Goal: Task Accomplishment & Management: Manage account settings

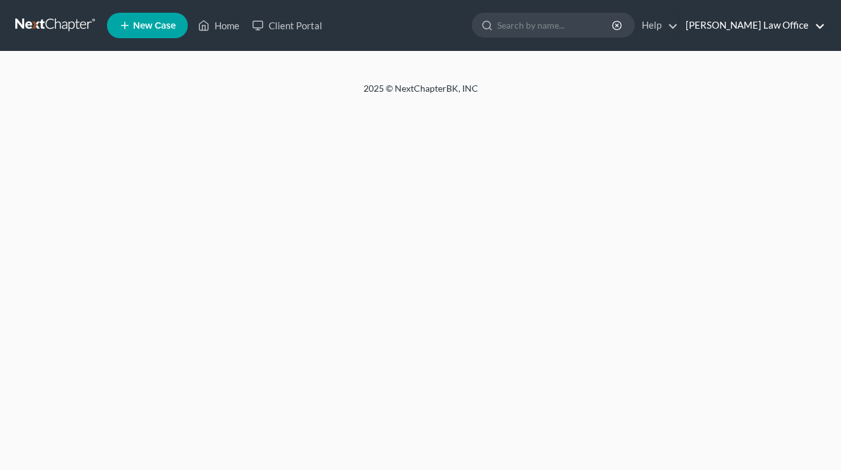
select select "1"
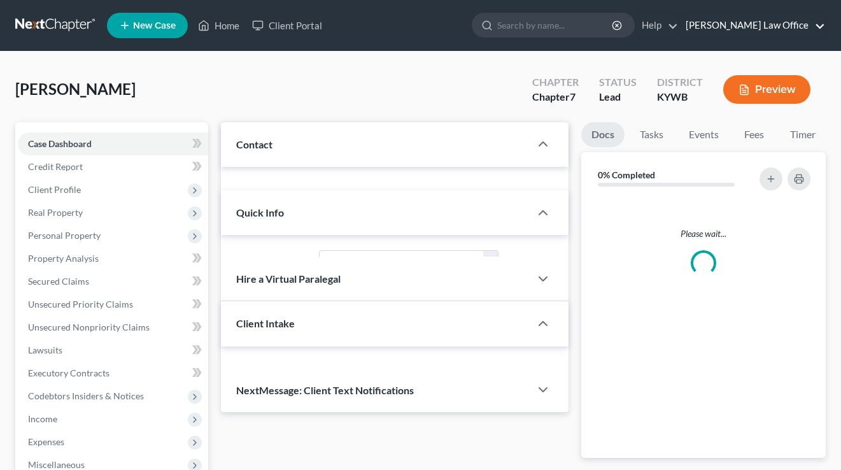
click at [775, 36] on link "[PERSON_NAME] Law Office" at bounding box center [752, 25] width 146 height 23
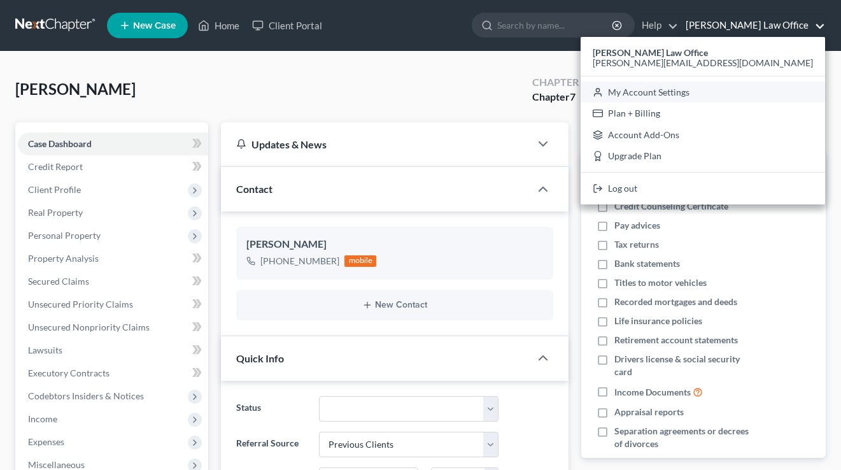
click at [770, 87] on link "My Account Settings" at bounding box center [703, 92] width 244 height 22
select select "24"
select select "18"
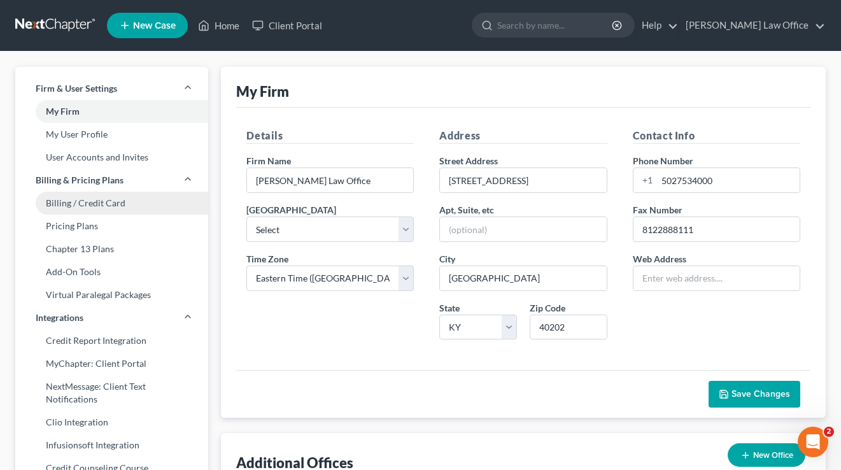
click at [76, 199] on link "Billing / Credit Card" at bounding box center [111, 203] width 193 height 23
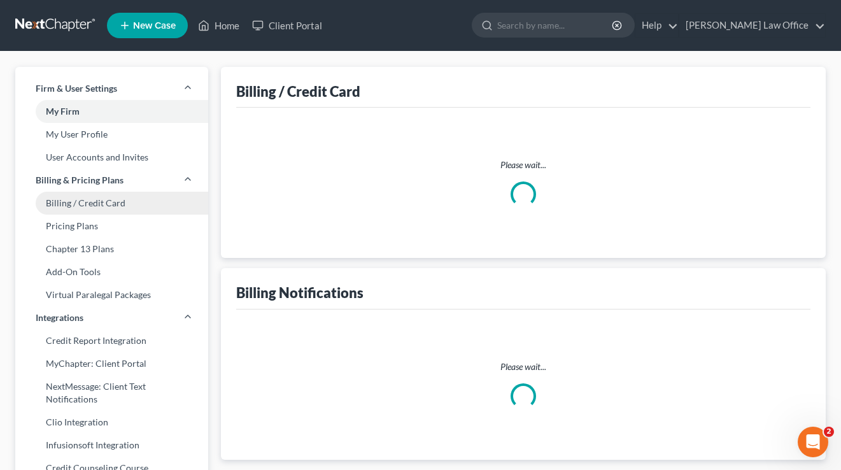
select select "18"
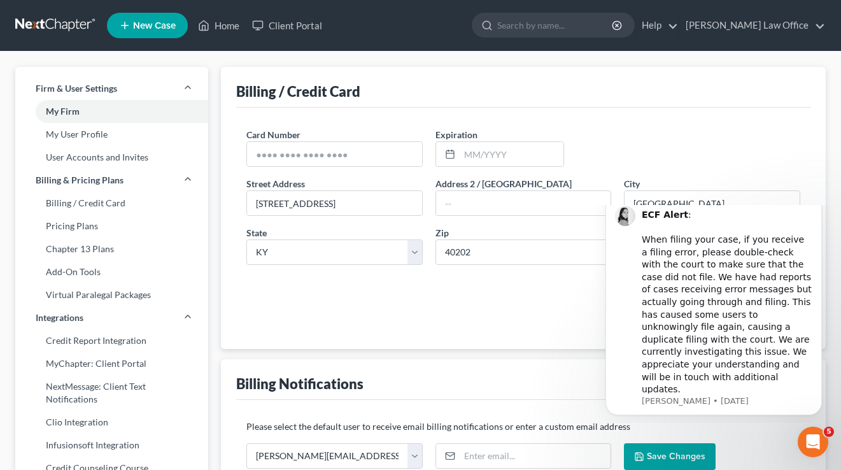
click at [431, 230] on div "Zip * 40202" at bounding box center [523, 245] width 189 height 39
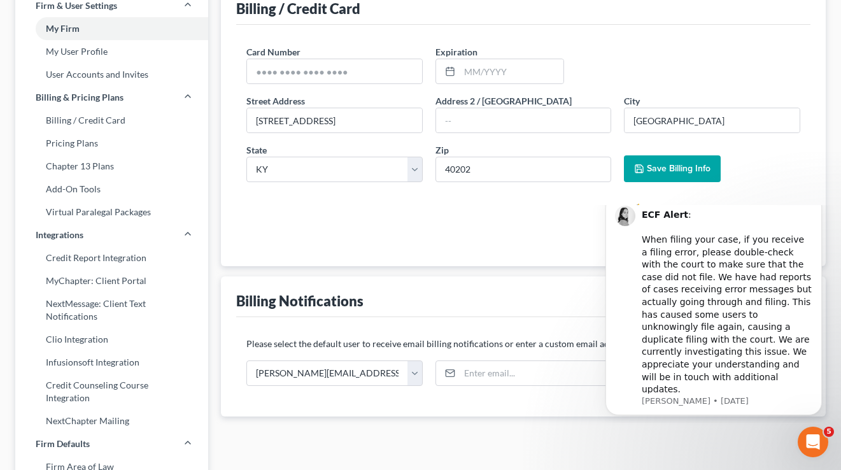
scroll to position [34, 0]
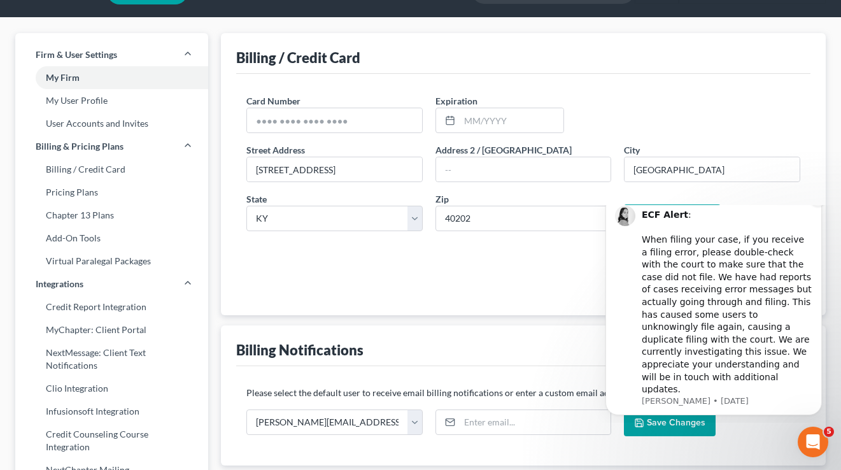
click at [816, 201] on icon "Dismiss notification" at bounding box center [818, 197] width 7 height 7
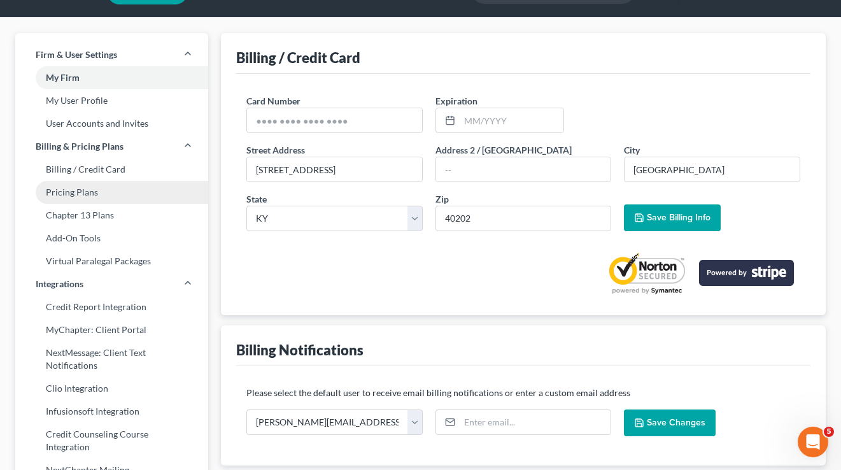
click at [92, 194] on link "Pricing Plans" at bounding box center [111, 192] width 193 height 23
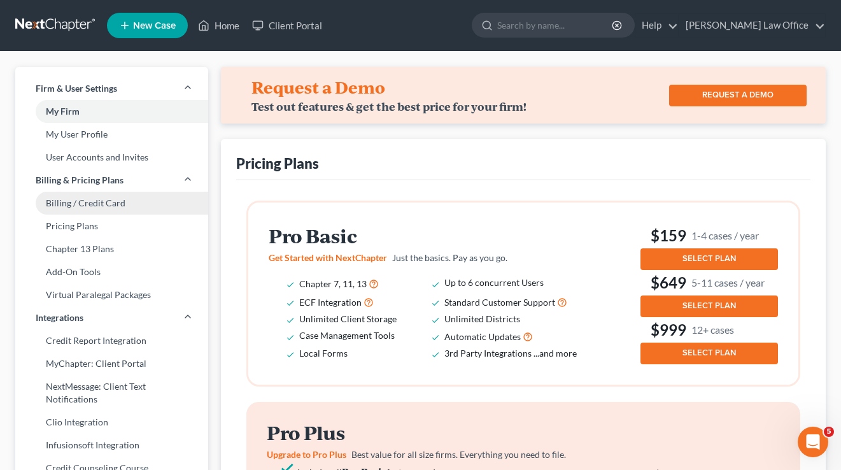
click at [83, 200] on link "Billing / Credit Card" at bounding box center [111, 203] width 193 height 23
select select "18"
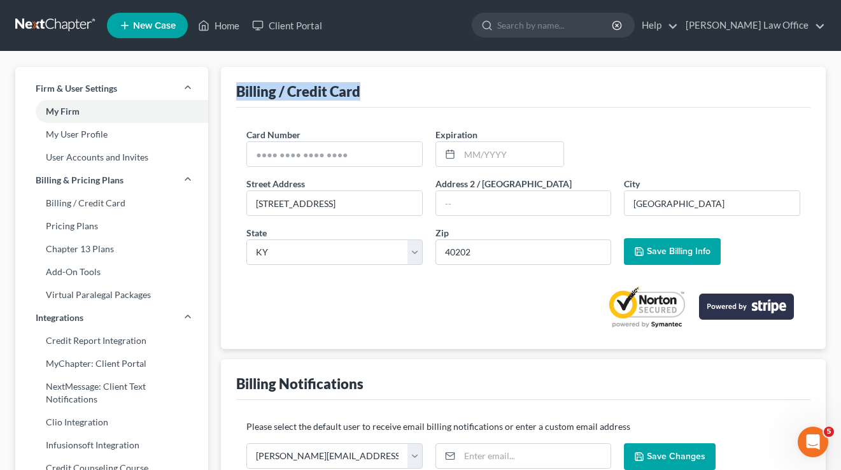
drag, startPoint x: 371, startPoint y: 97, endPoint x: 241, endPoint y: 90, distance: 130.7
click at [240, 90] on div "Billing / Credit Card" at bounding box center [523, 87] width 574 height 41
click at [241, 90] on div "Billing / Credit Card" at bounding box center [298, 91] width 124 height 18
drag, startPoint x: 235, startPoint y: 92, endPoint x: 372, endPoint y: 95, distance: 137.6
click at [371, 95] on div "Billing / Credit Card Card Number * Expiration * Street Address * [STREET_ADDRE…" at bounding box center [523, 208] width 605 height 282
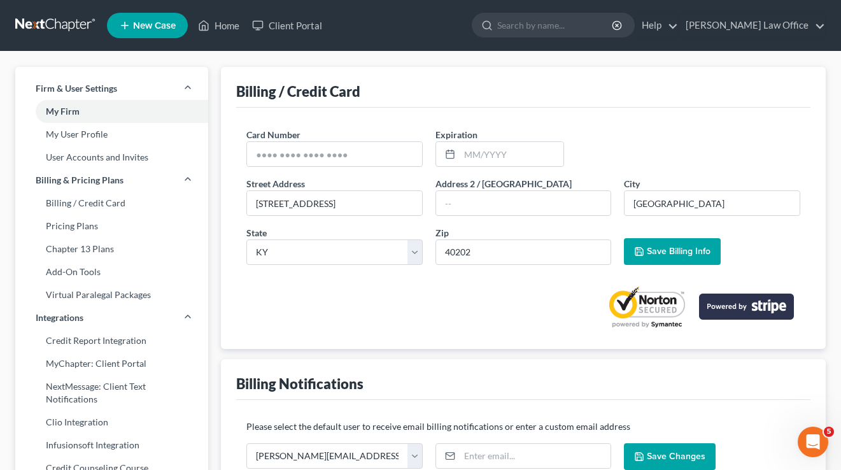
click at [372, 95] on div "Billing / Credit Card" at bounding box center [523, 87] width 574 height 41
drag, startPoint x: 372, startPoint y: 94, endPoint x: 226, endPoint y: 88, distance: 146.5
click at [226, 88] on div "Billing / Credit Card Card Number * Expiration * Street Address * [STREET_ADDRE…" at bounding box center [523, 208] width 605 height 282
drag, startPoint x: 274, startPoint y: 90, endPoint x: 325, endPoint y: 94, distance: 51.0
click at [274, 90] on div "Billing / Credit Card" at bounding box center [298, 91] width 124 height 18
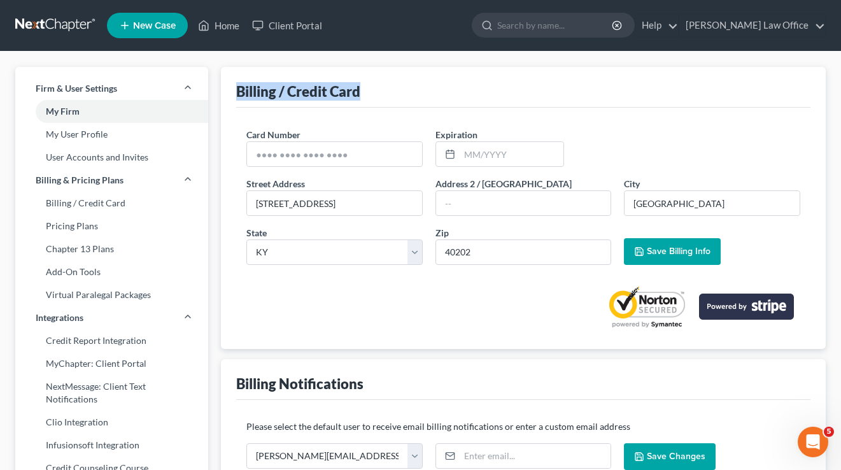
drag, startPoint x: 364, startPoint y: 92, endPoint x: 232, endPoint y: 94, distance: 132.4
click at [231, 94] on div "Billing / Credit Card Card Number * Expiration * Street Address * [STREET_ADDRE…" at bounding box center [523, 208] width 605 height 282
drag, startPoint x: 233, startPoint y: 93, endPoint x: 251, endPoint y: 94, distance: 17.9
click at [232, 93] on div "Billing / Credit Card Card Number * Expiration * Street Address * [STREET_ADDRE…" at bounding box center [523, 208] width 605 height 282
drag, startPoint x: 399, startPoint y: 93, endPoint x: 248, endPoint y: 90, distance: 150.3
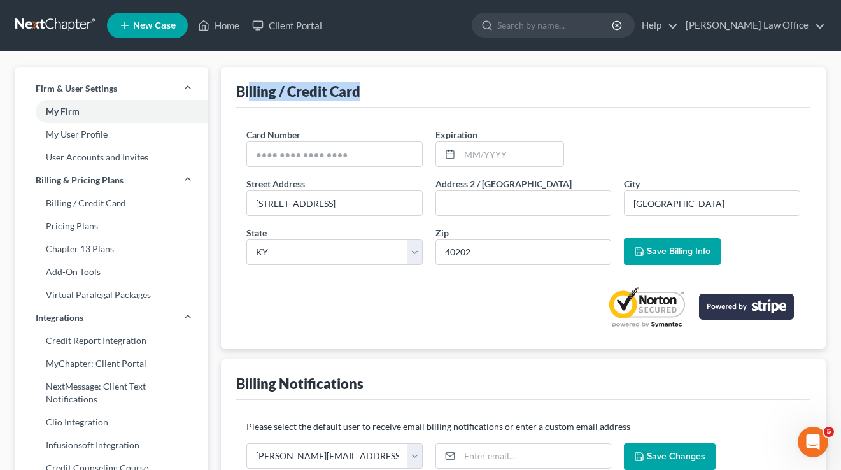
click at [248, 90] on div "Billing / Credit Card" at bounding box center [523, 87] width 574 height 41
click at [241, 90] on div "Billing / Credit Card" at bounding box center [298, 91] width 124 height 18
click at [753, 29] on link "[PERSON_NAME] Law Office" at bounding box center [752, 25] width 146 height 23
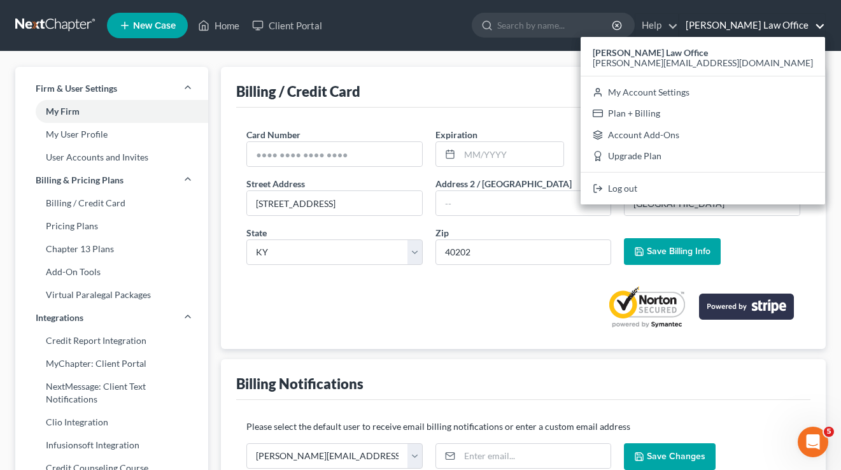
click at [519, 91] on div "Billing / Credit Card" at bounding box center [523, 87] width 574 height 41
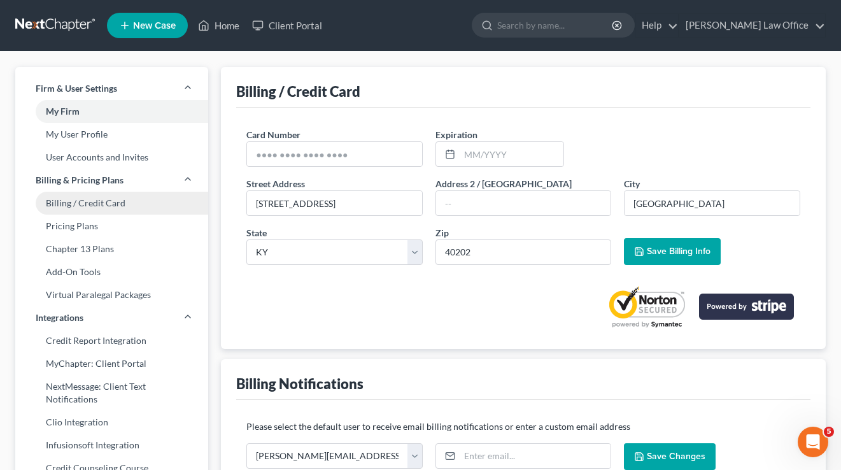
click at [102, 210] on link "Billing / Credit Card" at bounding box center [111, 203] width 193 height 23
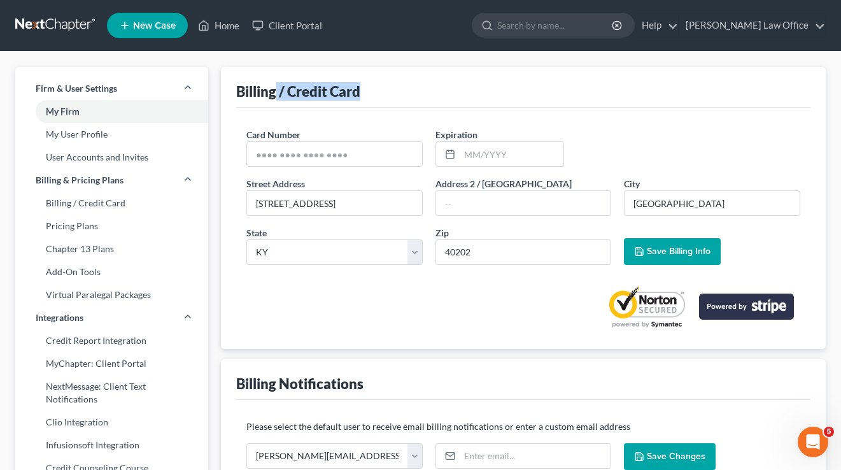
drag, startPoint x: 344, startPoint y: 89, endPoint x: 274, endPoint y: 85, distance: 69.5
click at [274, 85] on div "Billing / Credit Card" at bounding box center [523, 87] width 574 height 41
click at [413, 92] on div "Billing / Credit Card" at bounding box center [523, 87] width 574 height 41
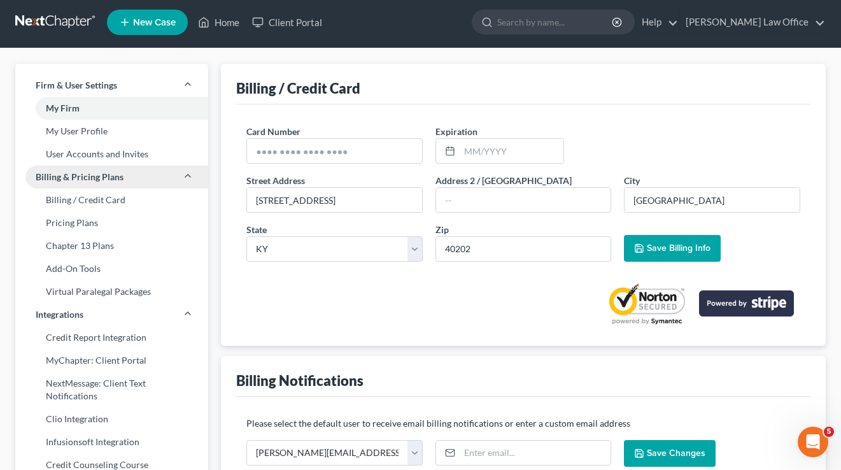
scroll to position [5, 0]
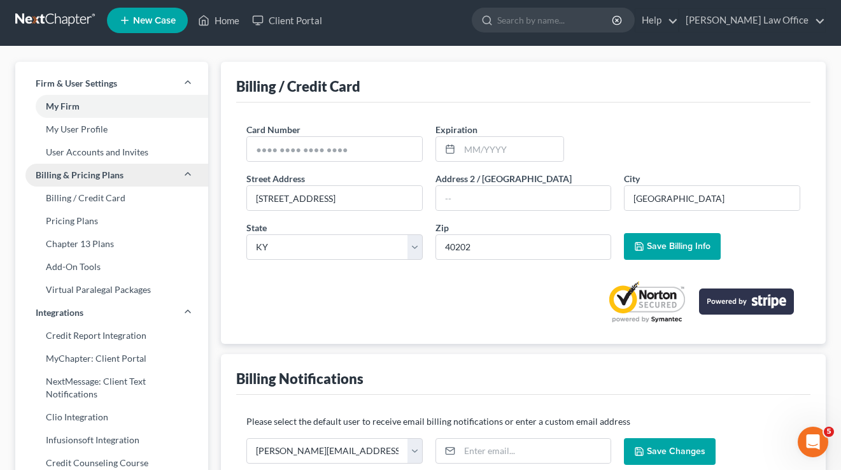
click at [95, 178] on span "Billing & Pricing Plans" at bounding box center [80, 175] width 88 height 13
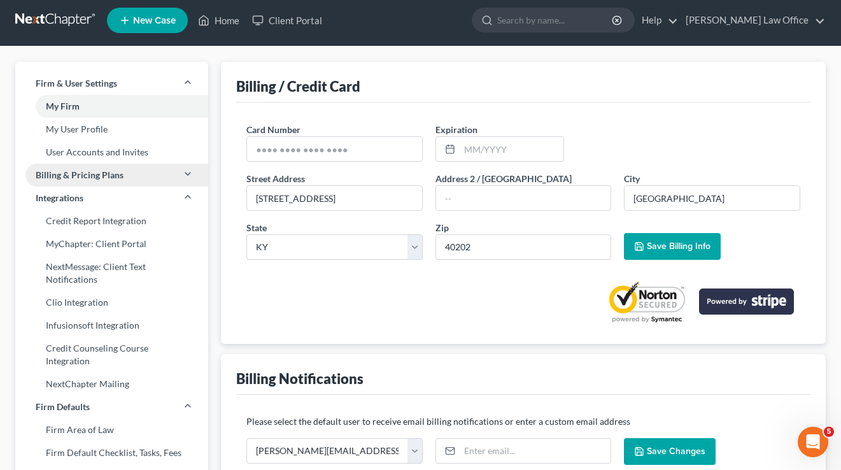
click at [99, 175] on span "Billing & Pricing Plans" at bounding box center [80, 175] width 88 height 13
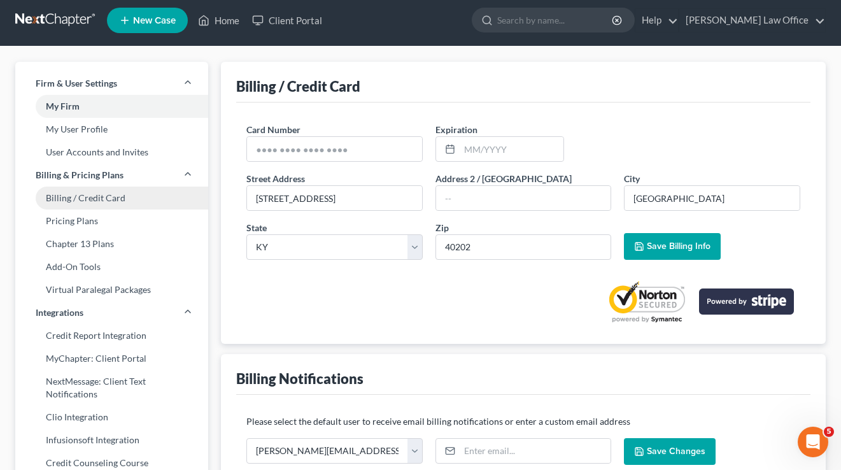
click at [87, 196] on link "Billing / Credit Card" at bounding box center [111, 198] width 193 height 23
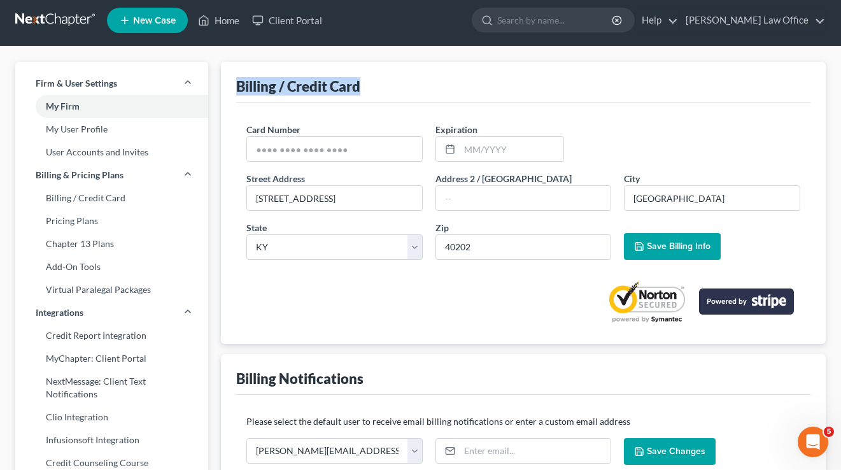
drag, startPoint x: 387, startPoint y: 87, endPoint x: 236, endPoint y: 87, distance: 151.5
click at [236, 87] on div "Billing / Credit Card Card Number * Expiration * Street Address * [STREET_ADDRE…" at bounding box center [523, 203] width 605 height 282
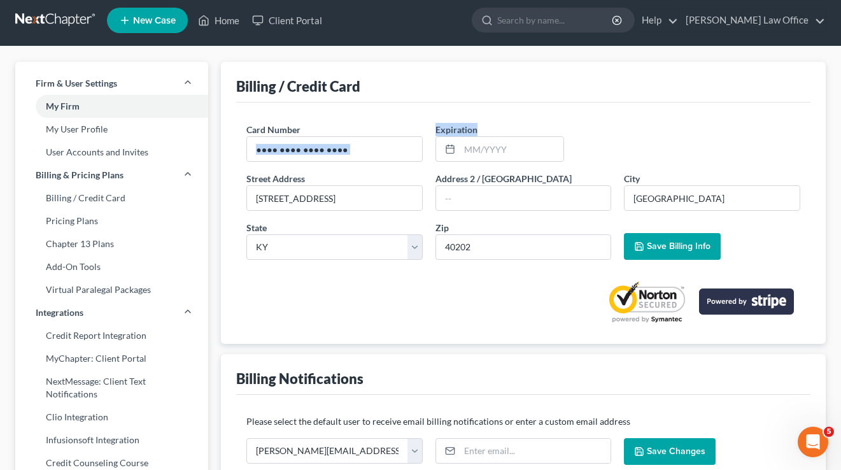
drag, startPoint x: 486, startPoint y: 127, endPoint x: 306, endPoint y: 123, distance: 180.2
click at [312, 125] on div "Card Number * Expiration *" at bounding box center [523, 147] width 567 height 49
click at [317, 121] on div "Card Number * Expiration * Street Address * [STREET_ADDRESS] * City * [GEOGRAPH…" at bounding box center [523, 222] width 574 height 241
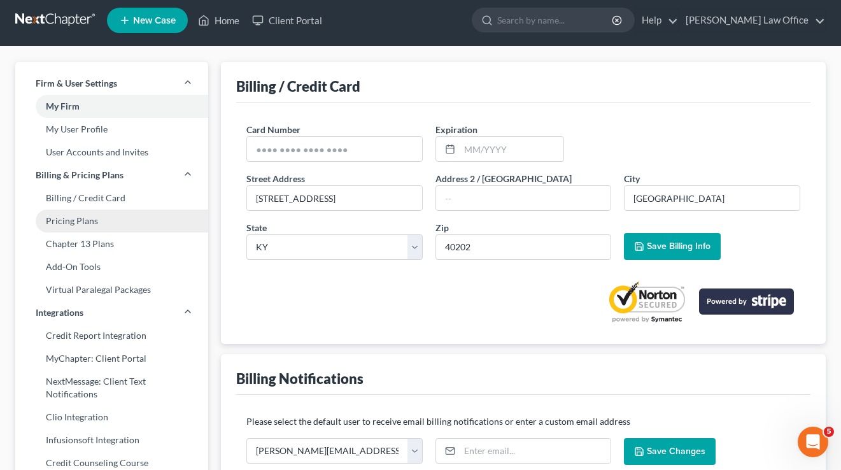
click at [78, 216] on link "Pricing Plans" at bounding box center [111, 220] width 193 height 23
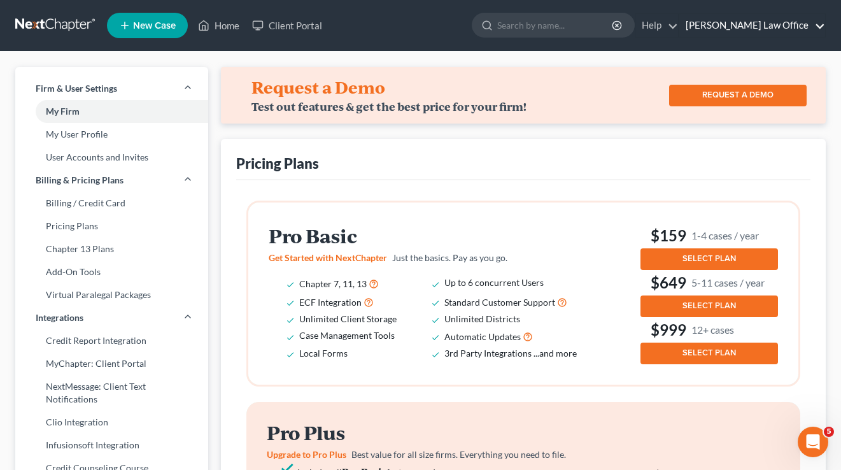
click at [788, 23] on link "[PERSON_NAME] Law Office" at bounding box center [752, 25] width 146 height 23
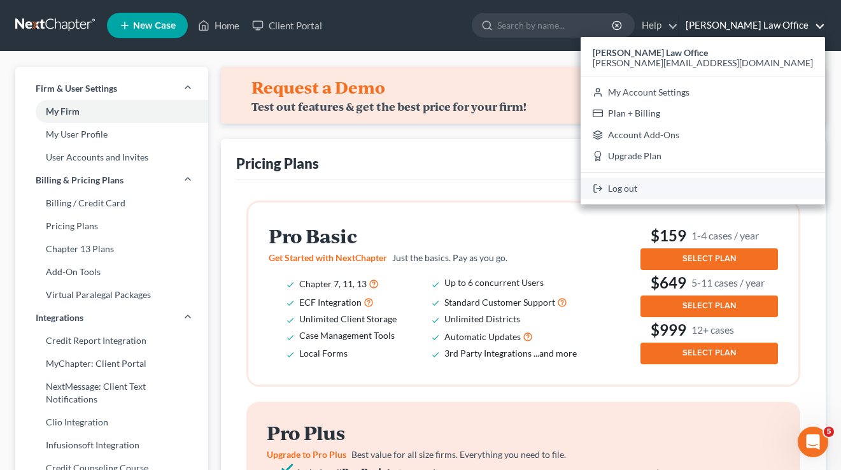
scroll to position [4, 0]
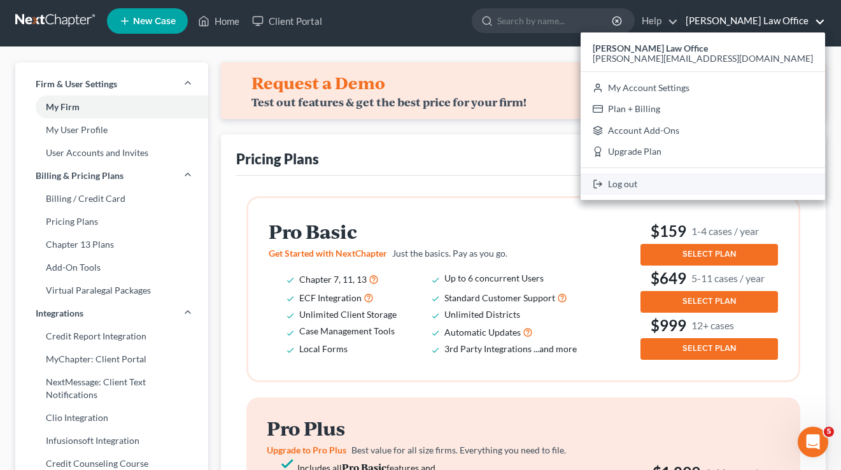
click at [743, 189] on link "Log out" at bounding box center [703, 184] width 244 height 22
